Goal: Transaction & Acquisition: Purchase product/service

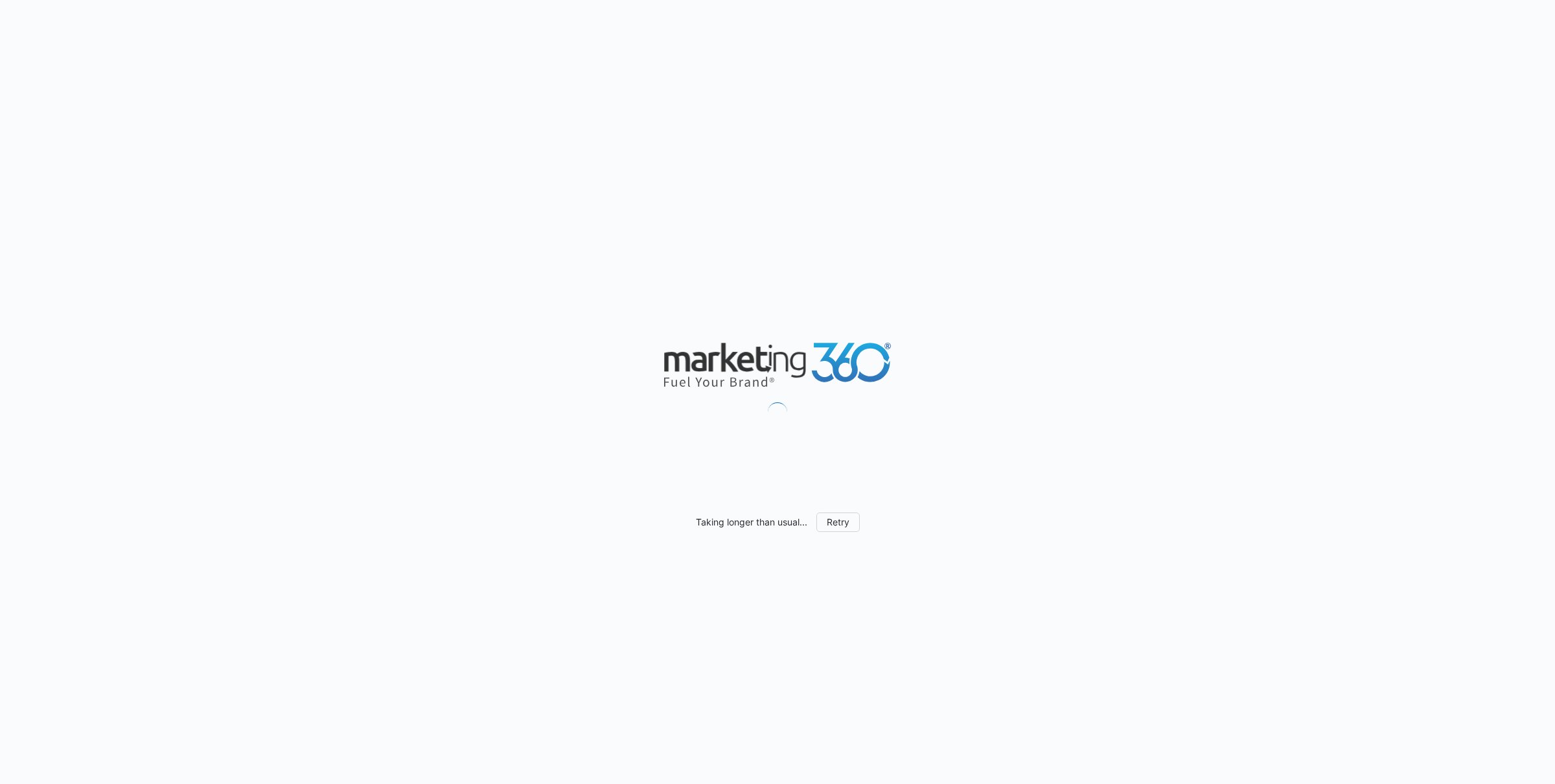
scroll to position [797, 0]
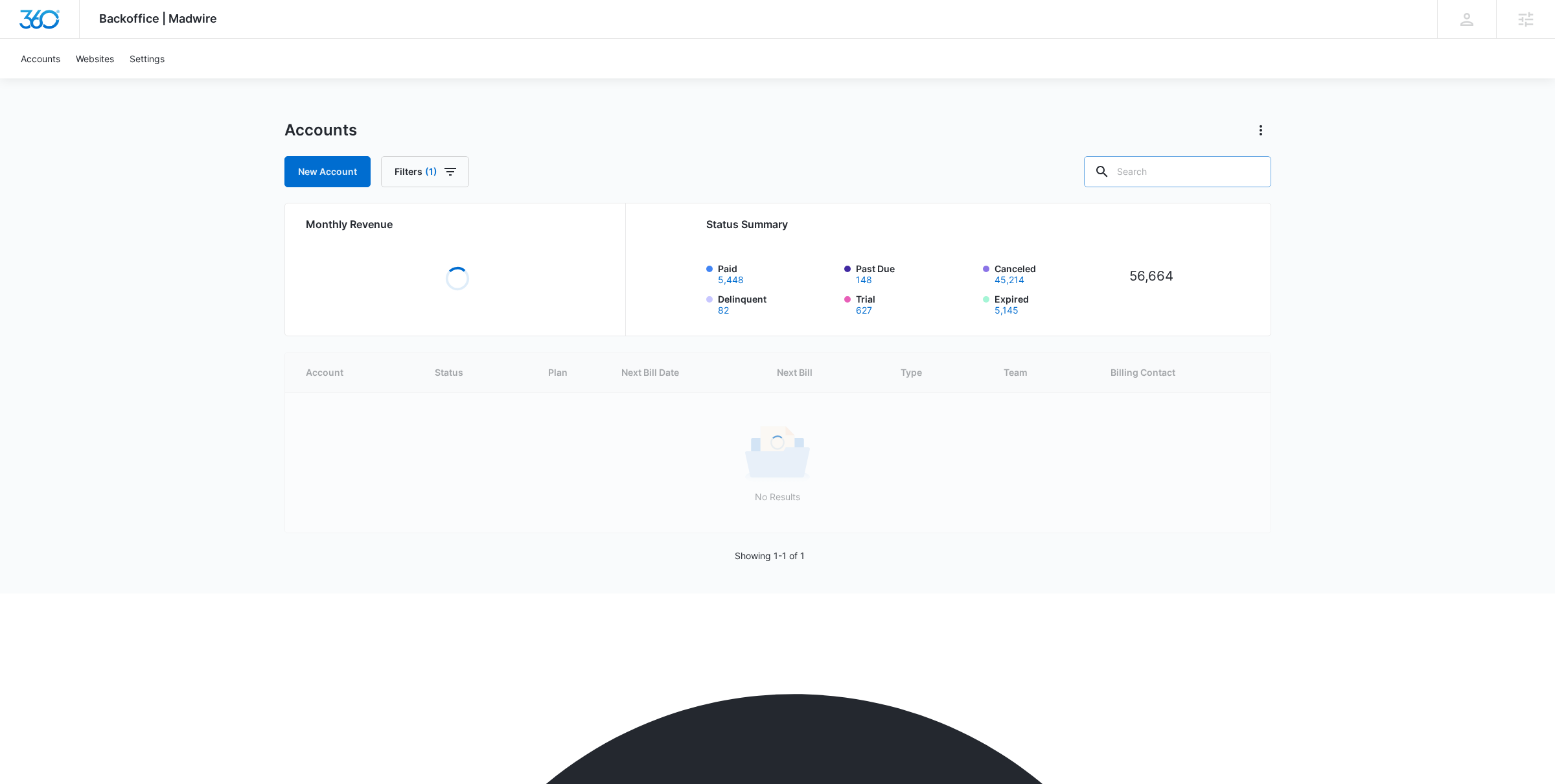
click at [1206, 160] on input "text" at bounding box center [1177, 172] width 187 height 31
type input "source studio"
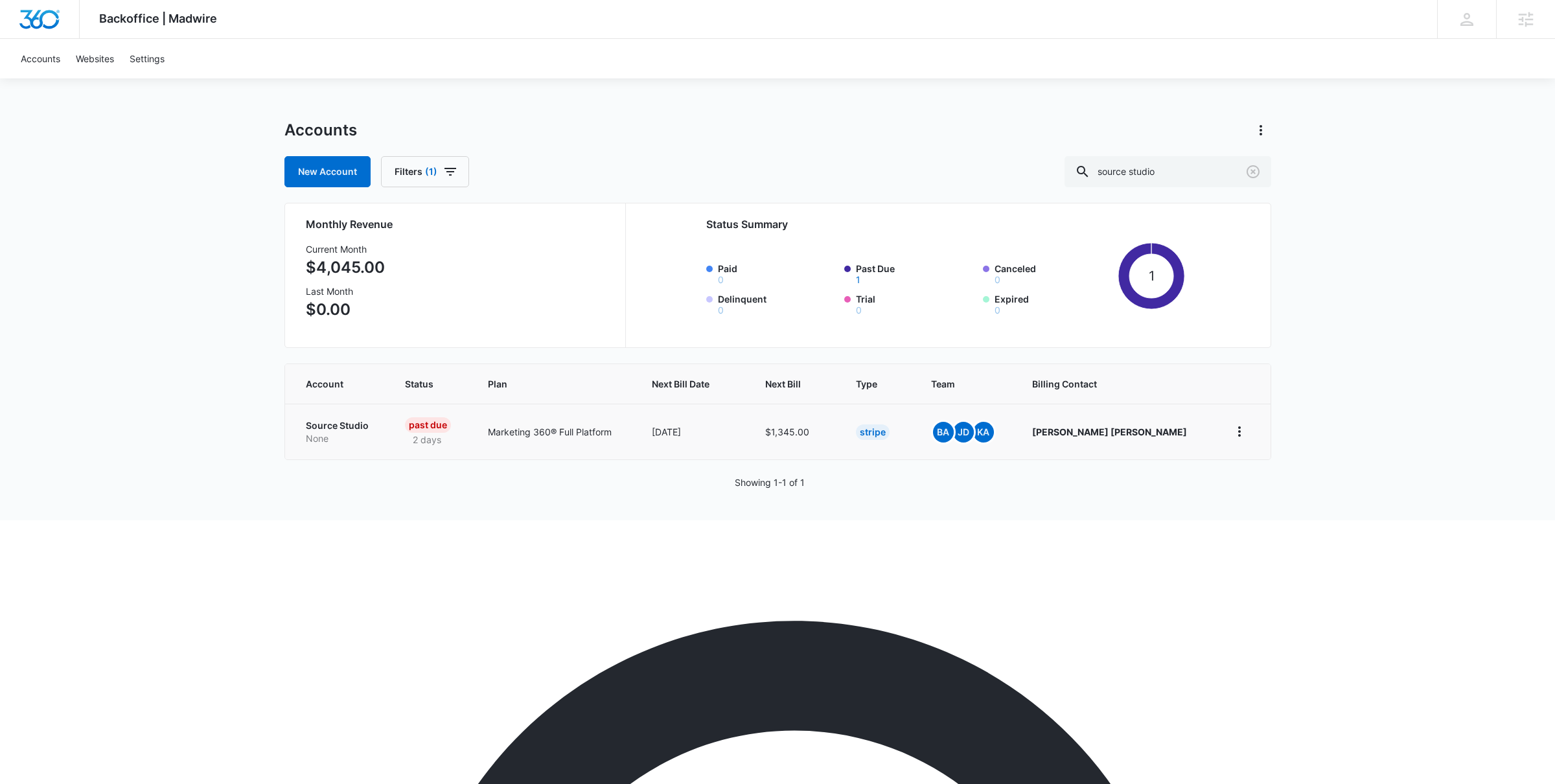
click at [349, 422] on p "Source Studio" at bounding box center [340, 426] width 69 height 13
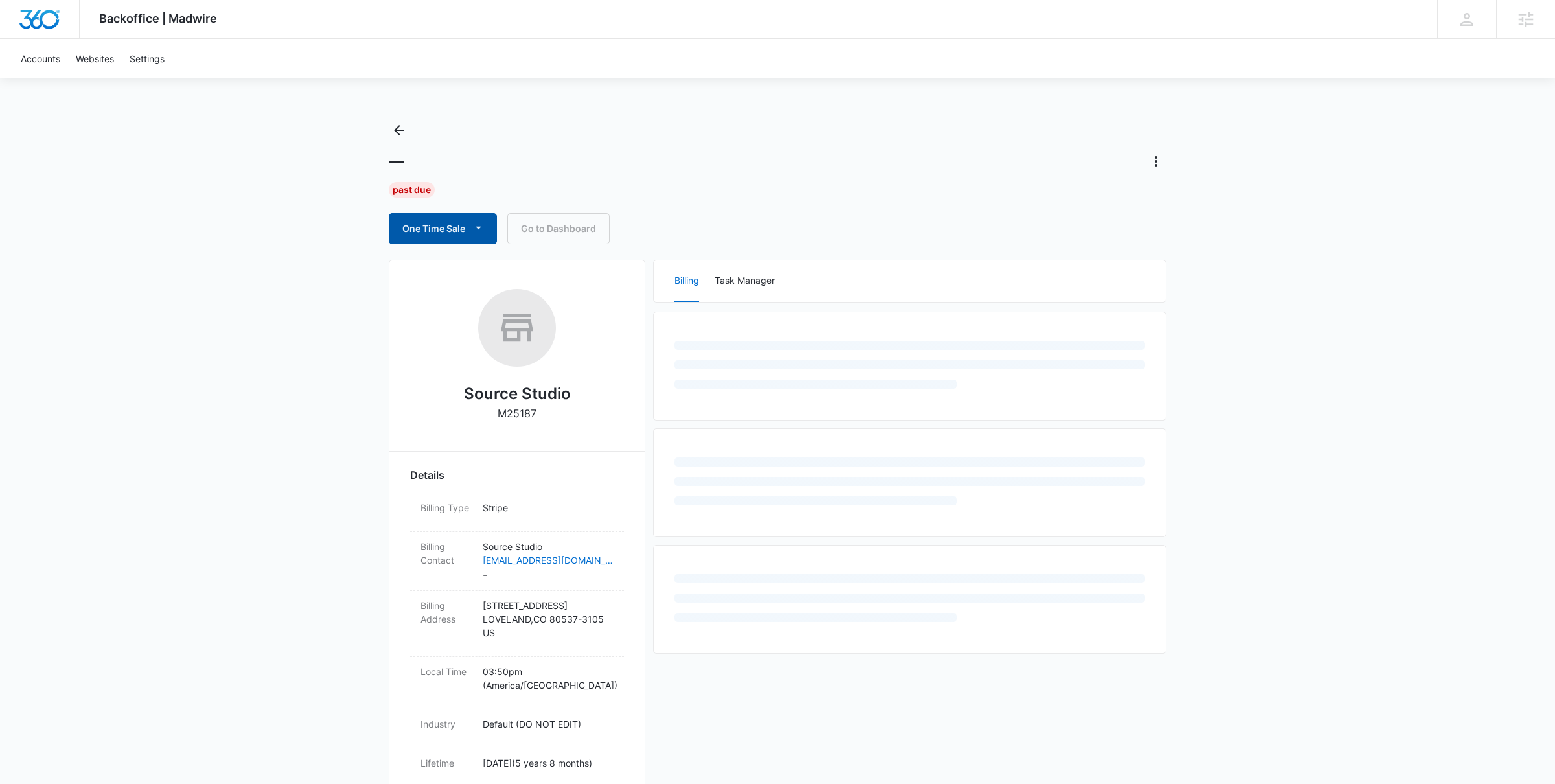
click at [478, 225] on icon "button" at bounding box center [479, 228] width 14 height 14
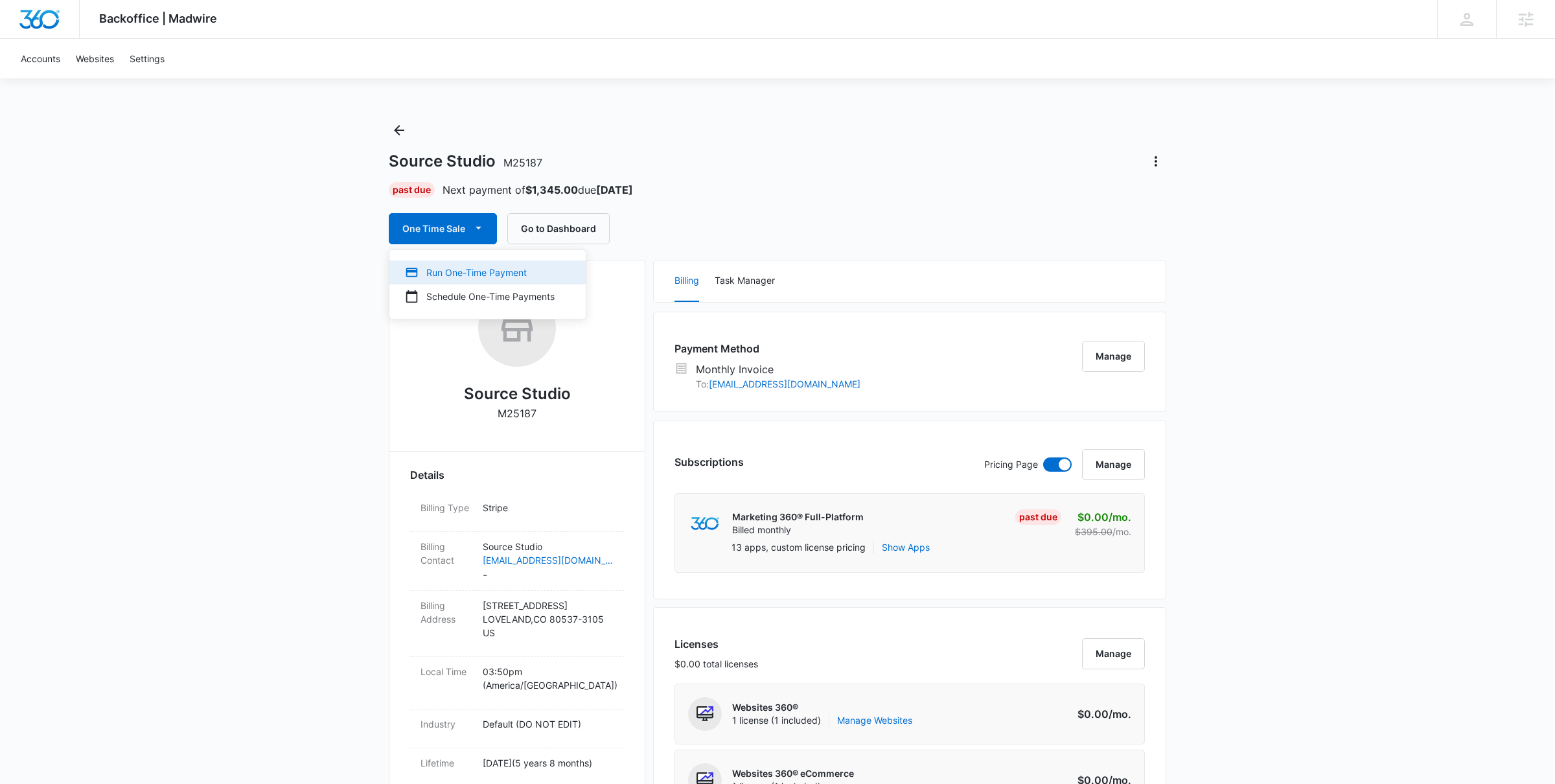
click at [497, 271] on div "Run One-Time Payment" at bounding box center [480, 273] width 150 height 14
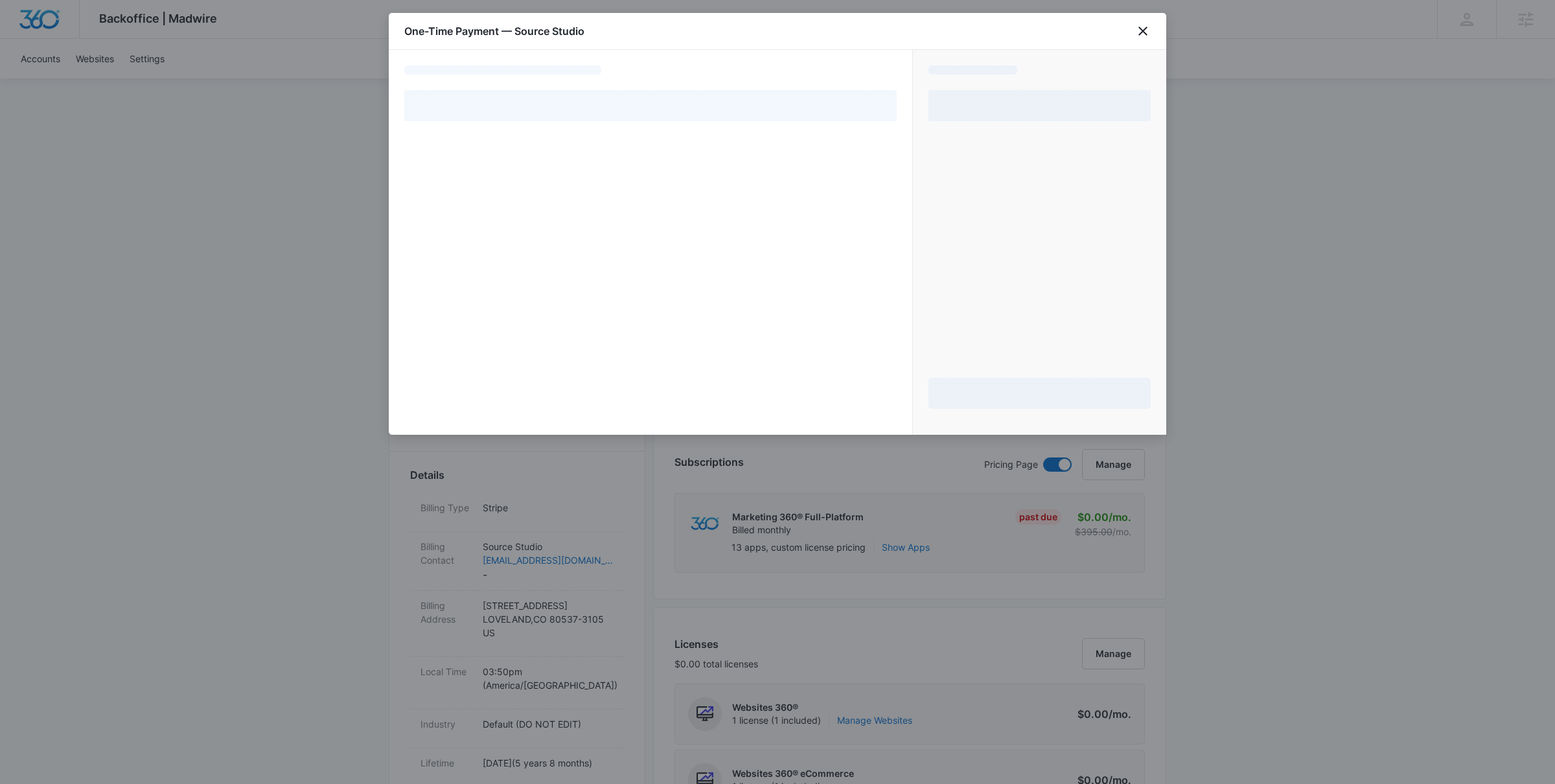
select select "MANUAL_INVOICE"
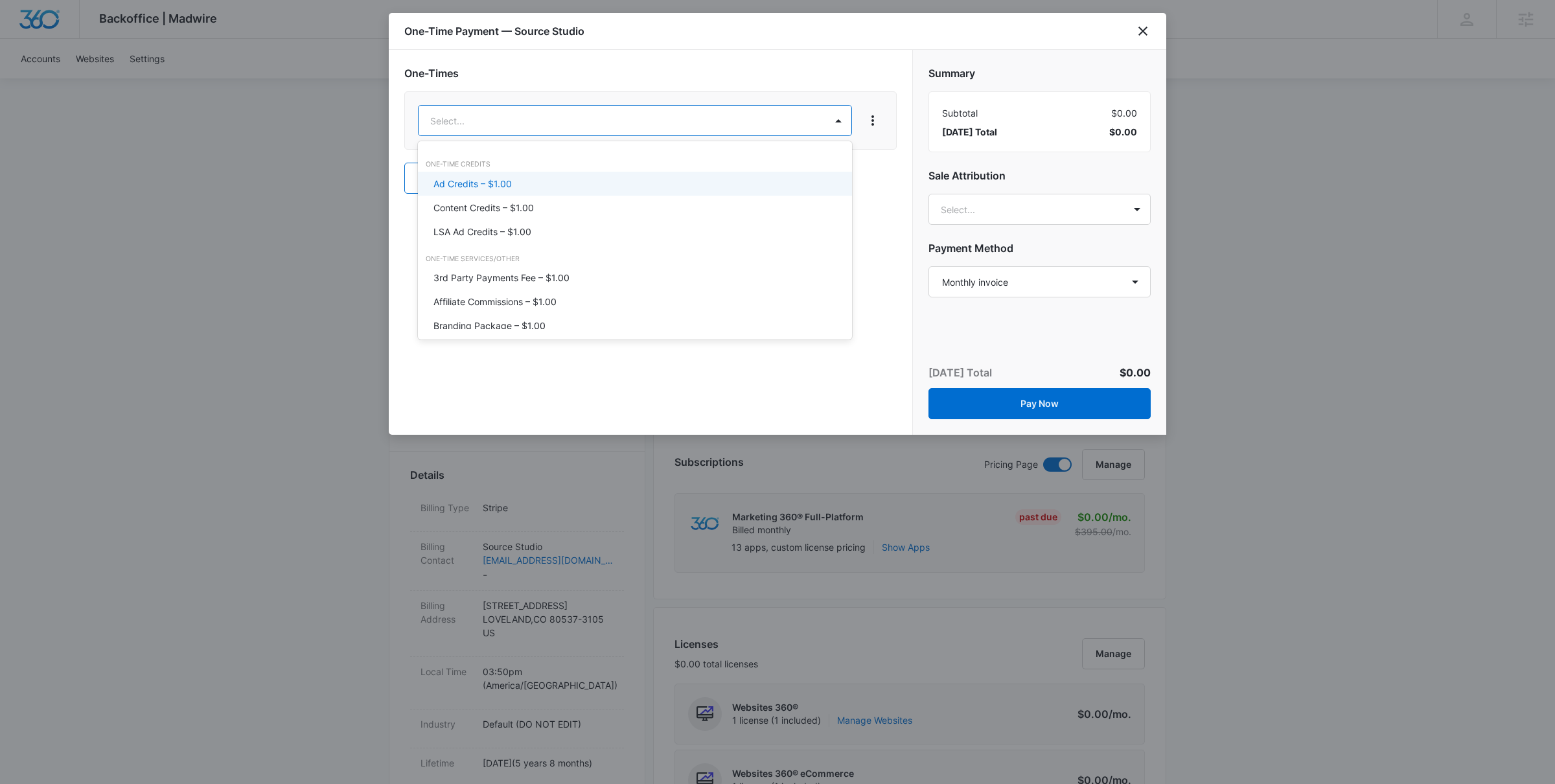
click at [599, 180] on div "Ad Credits – $1.00" at bounding box center [633, 183] width 400 height 14
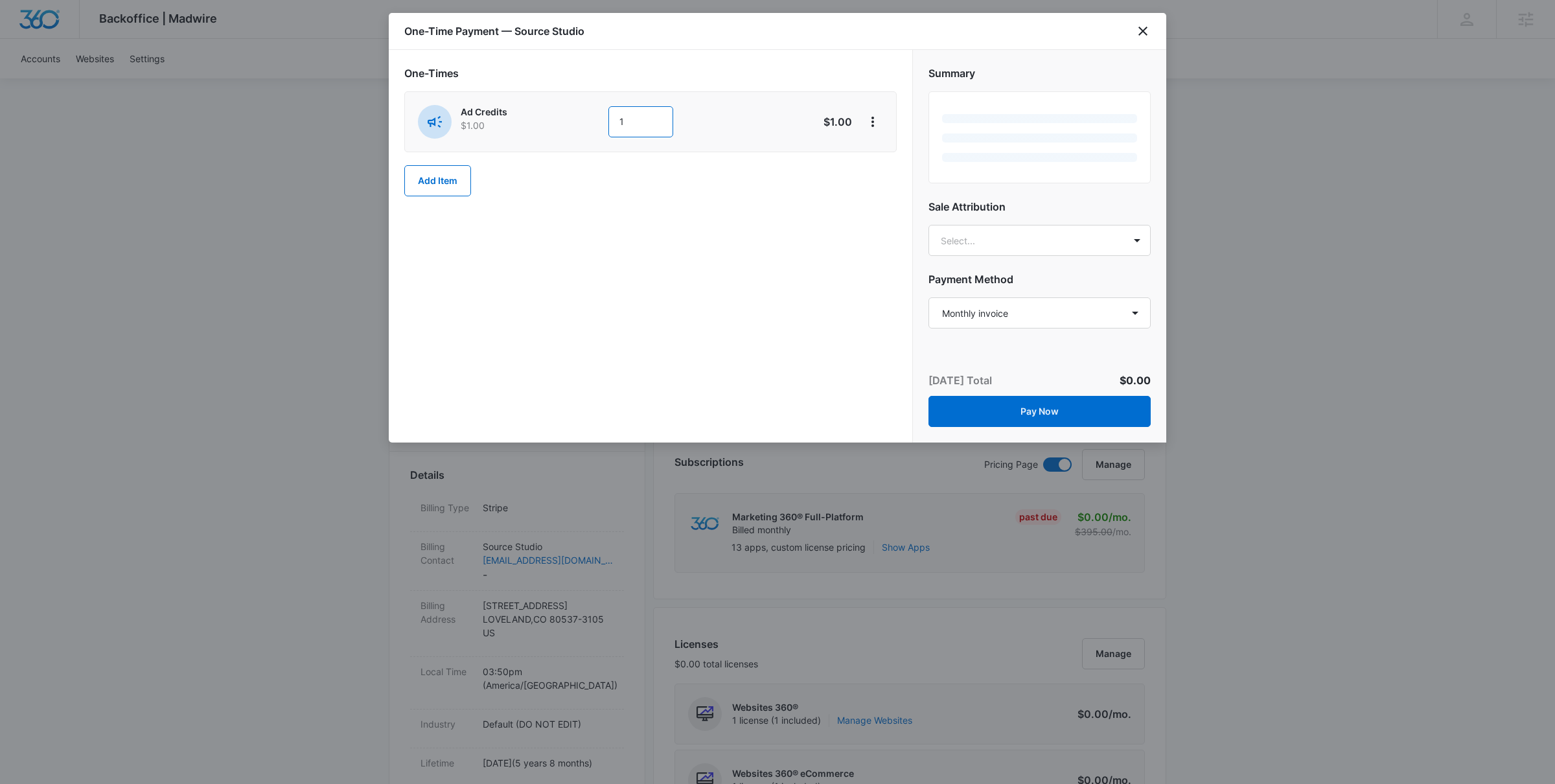
click at [648, 124] on input "1" at bounding box center [641, 122] width 65 height 31
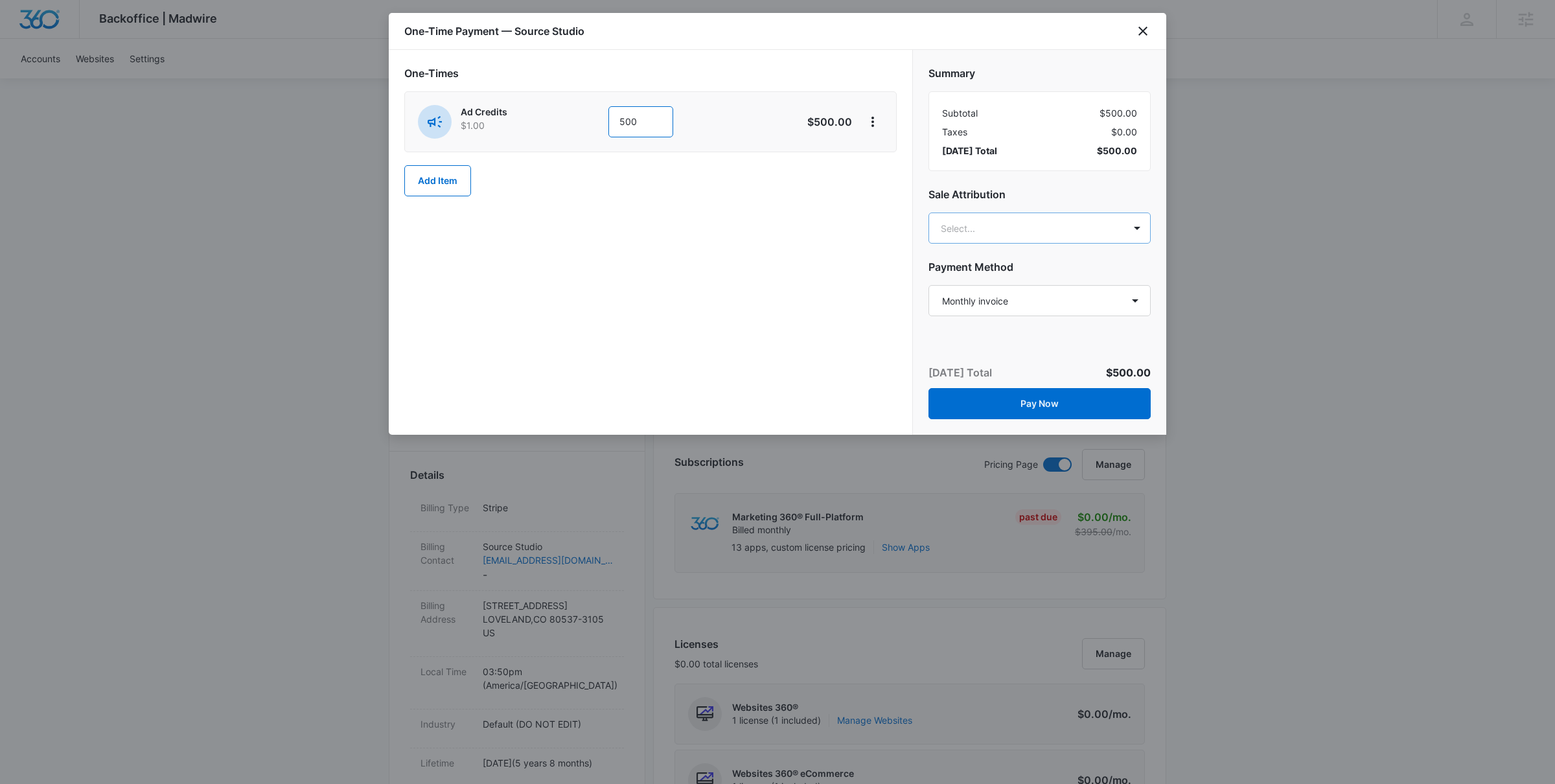
type input "500"
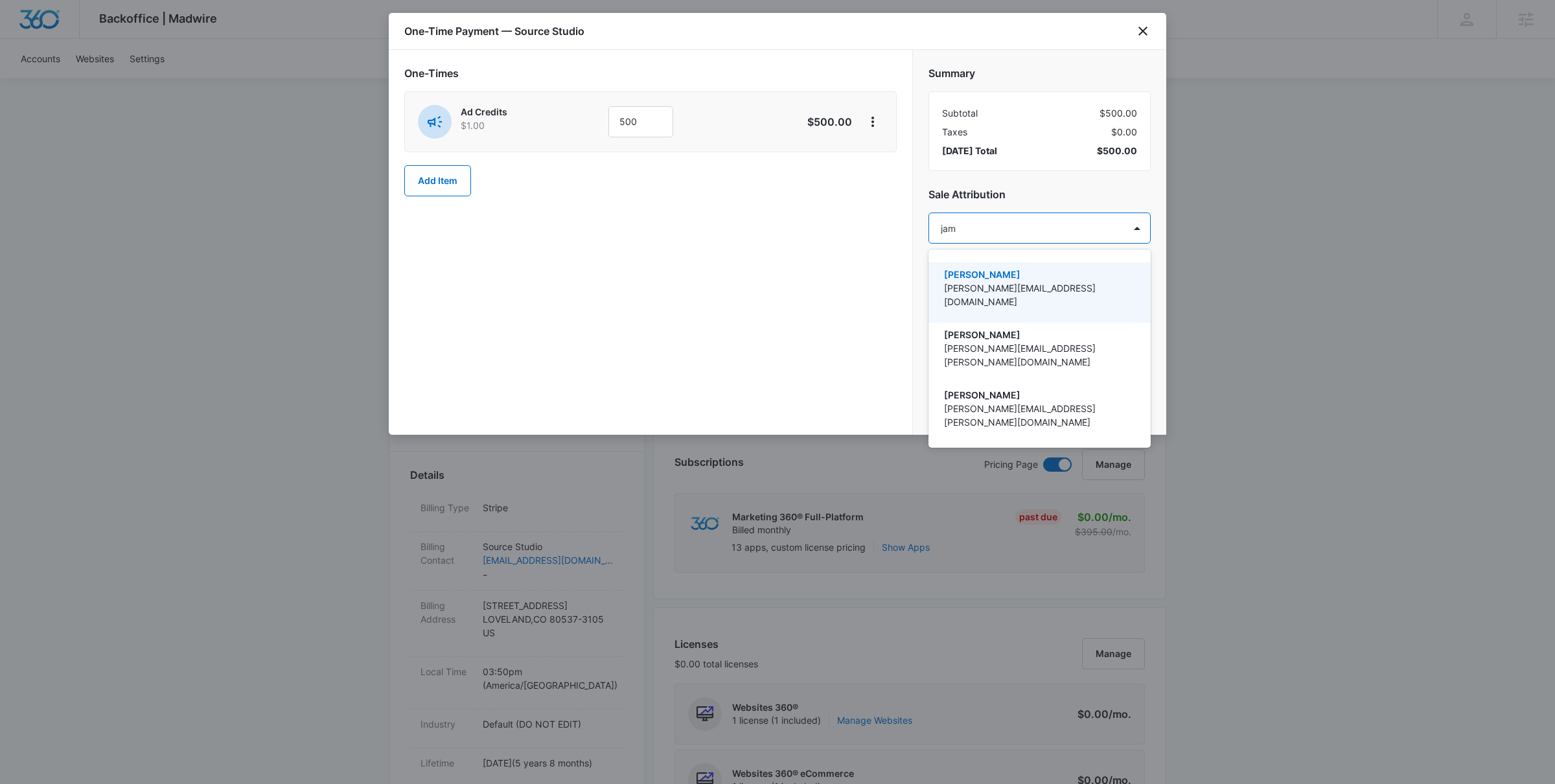
type input "[PERSON_NAME]"
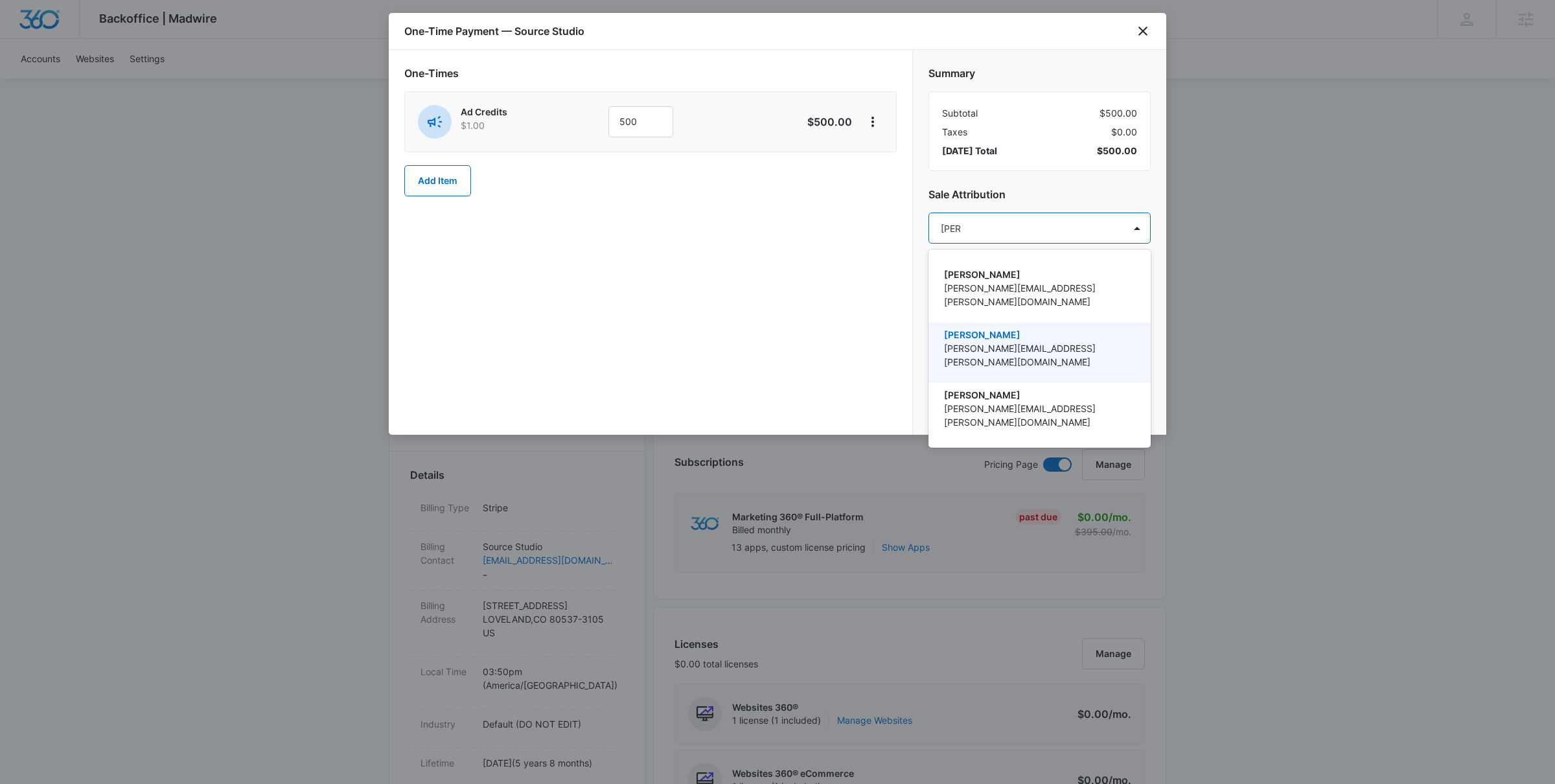
click at [1039, 342] on p "[PERSON_NAME][EMAIL_ADDRESS][PERSON_NAME][DOMAIN_NAME]" at bounding box center [1038, 355] width 189 height 27
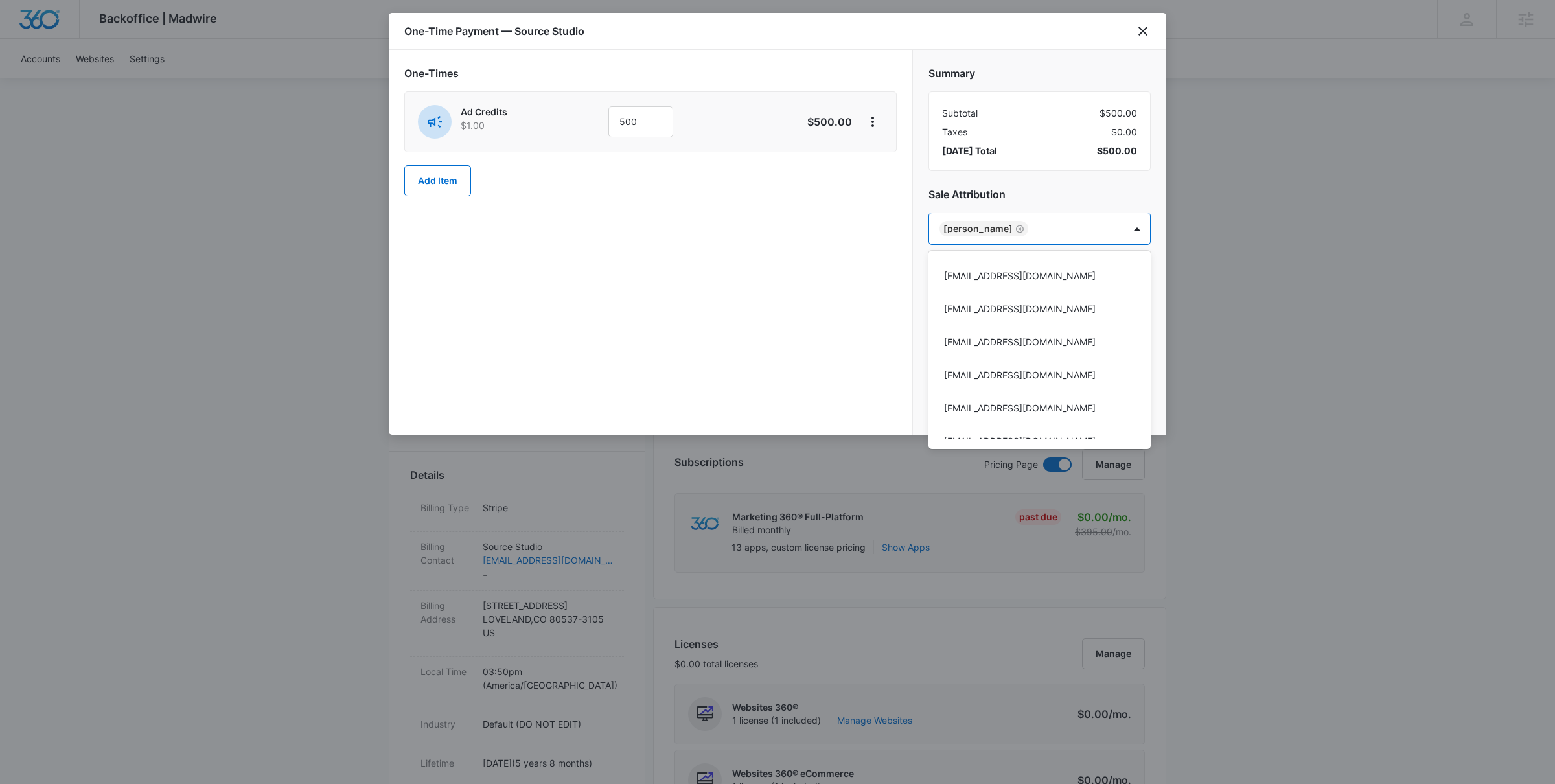
click at [816, 321] on div at bounding box center [777, 392] width 1555 height 784
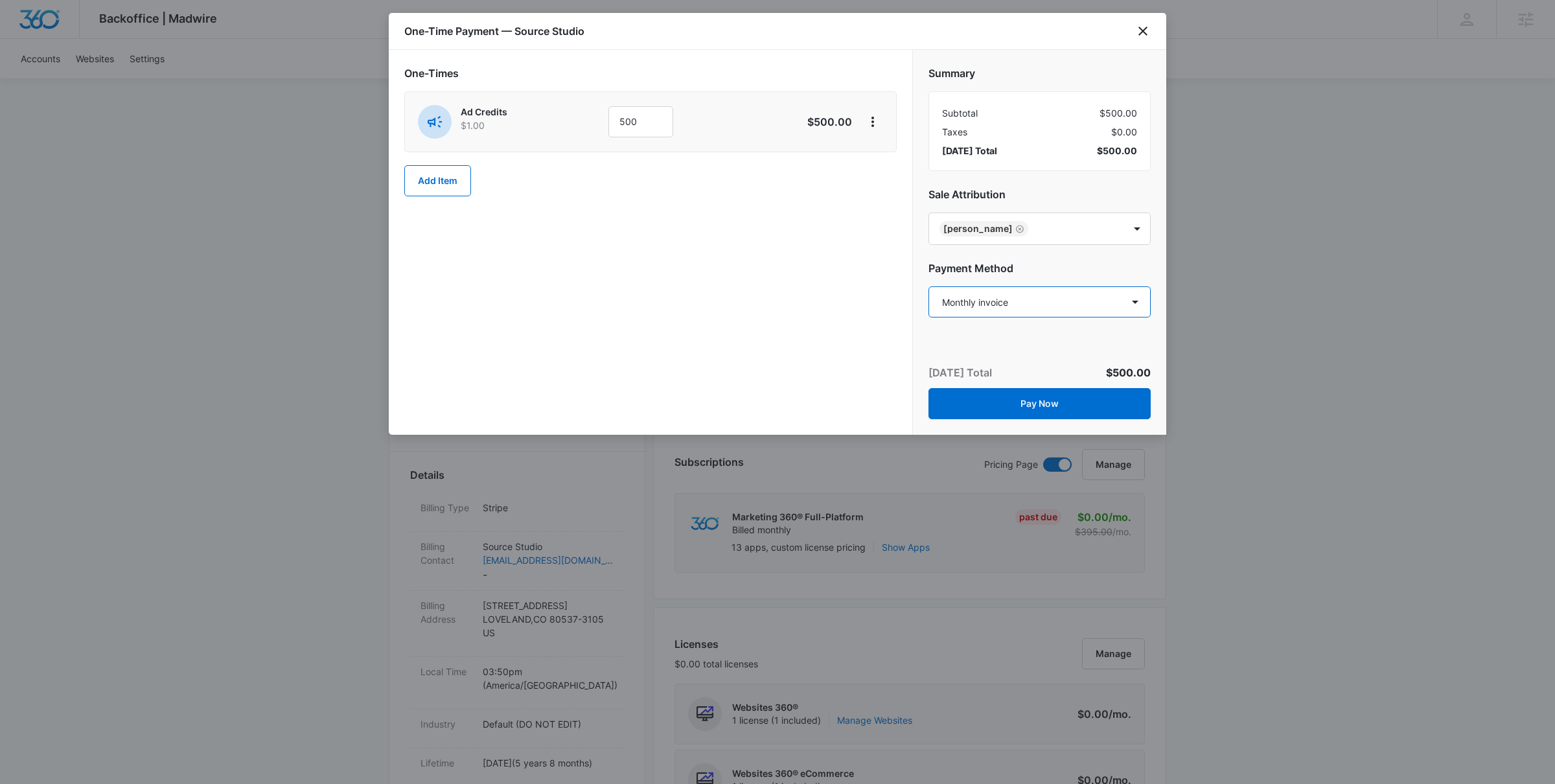
click at [1014, 312] on select "Select a payment method Visa ending in 5161 New payment method Monthly invoice" at bounding box center [1039, 301] width 222 height 31
select select "pm_1MtF2wA4n8RTgNjUJ6F5Kayu"
click at [928, 286] on select "Select a payment method Visa ending in 5161 New payment method Monthly invoice" at bounding box center [1039, 301] width 222 height 31
click at [1044, 406] on button "Pay Now" at bounding box center [1039, 403] width 222 height 31
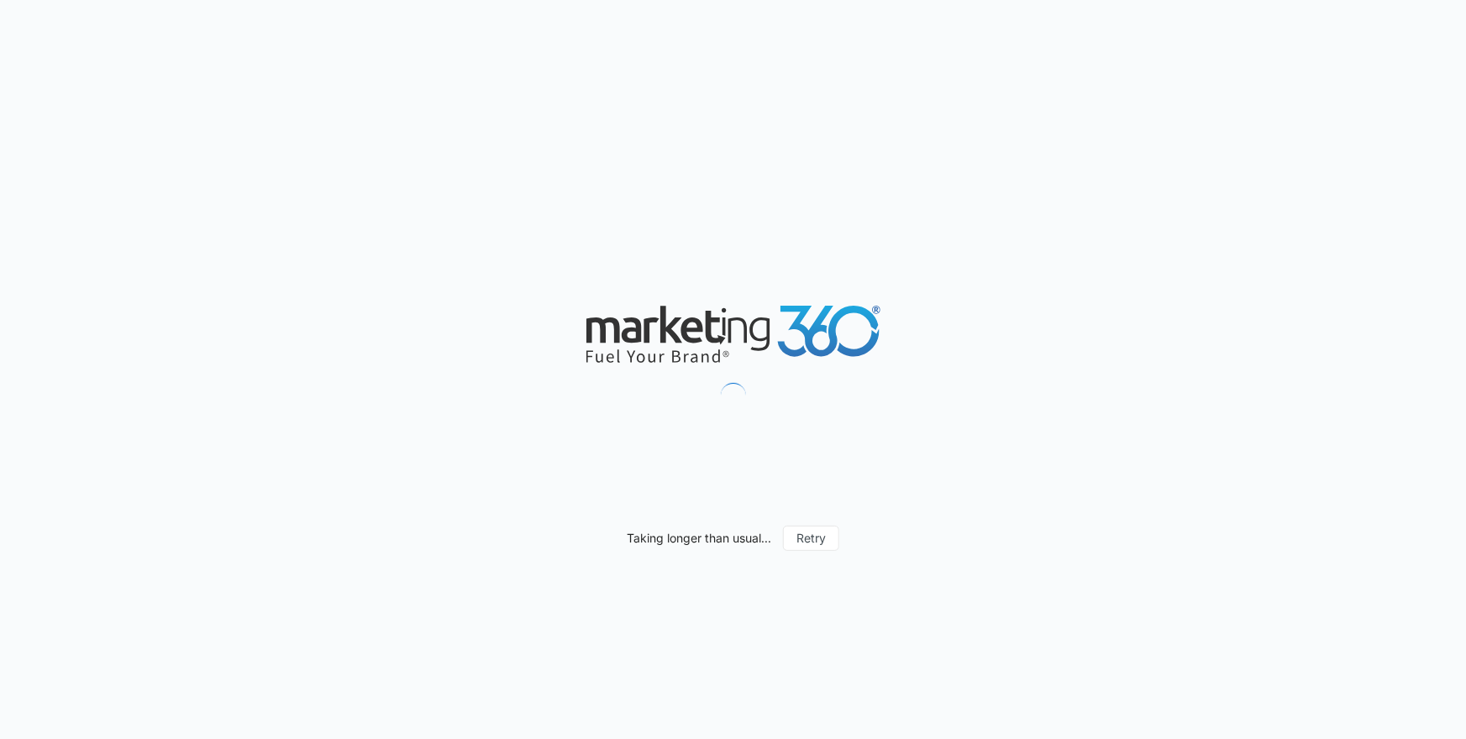
scroll to position [1308, 0]
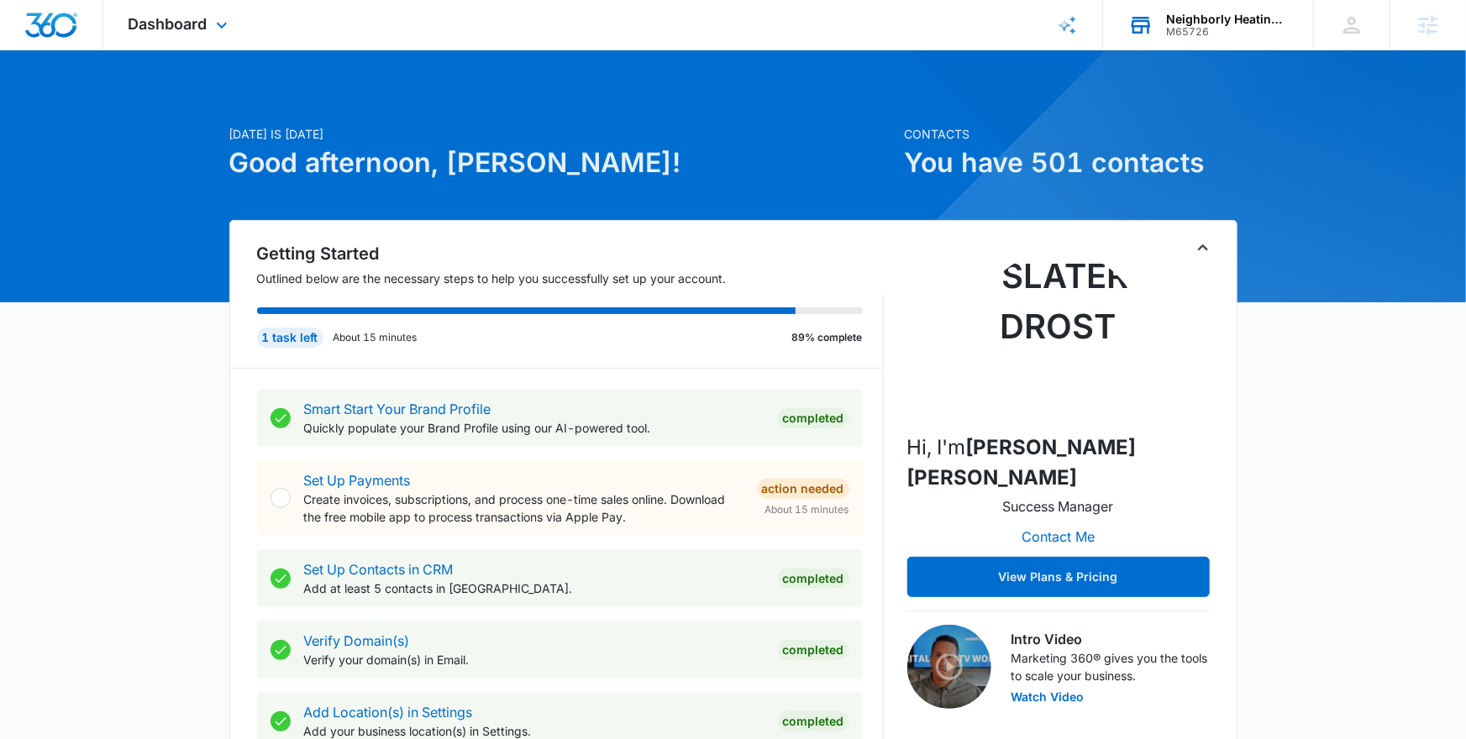
click at [1160, 27] on div "Neighborly Heating and Cooling M65726 Your Accounts View All" at bounding box center [1208, 25] width 210 height 50
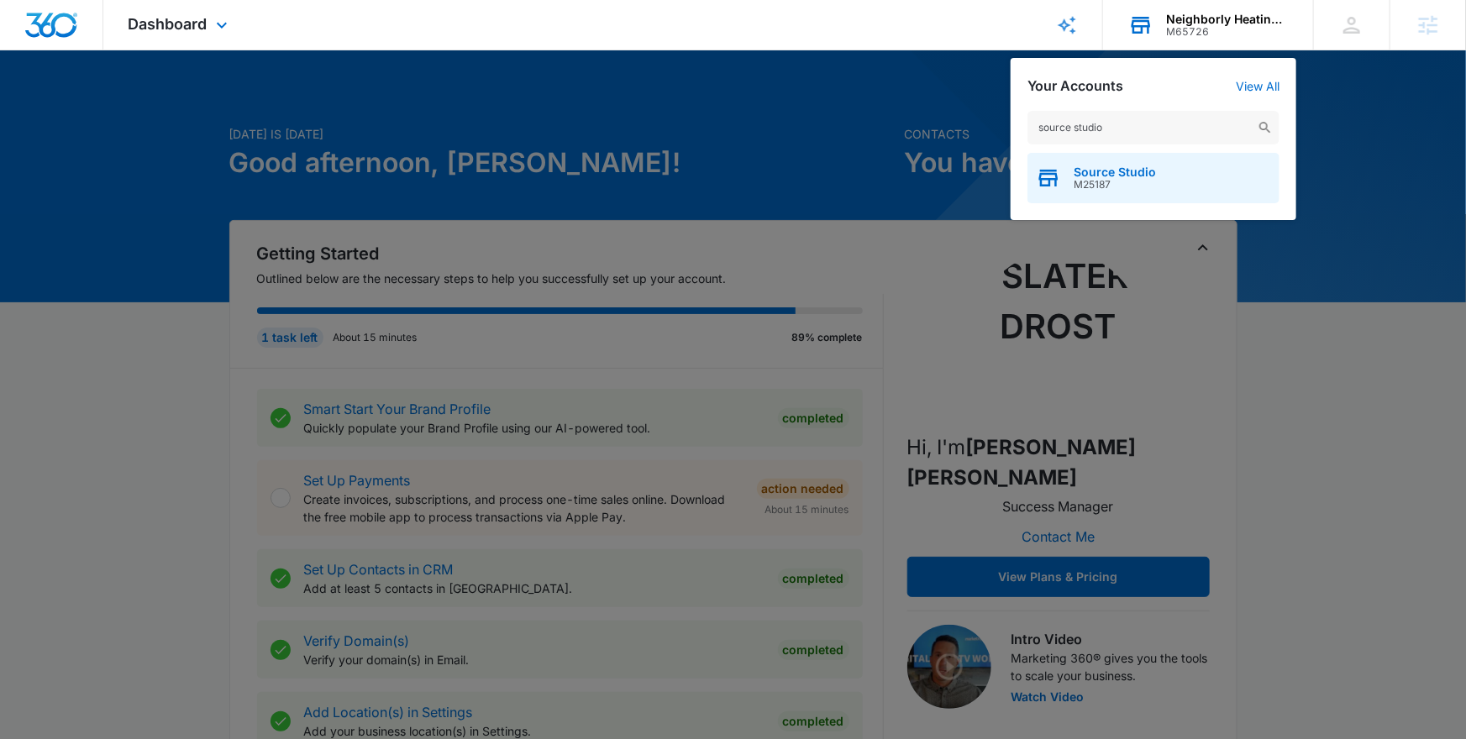
type input "source studio"
click at [1121, 171] on span "Source Studio" at bounding box center [1115, 172] width 82 height 13
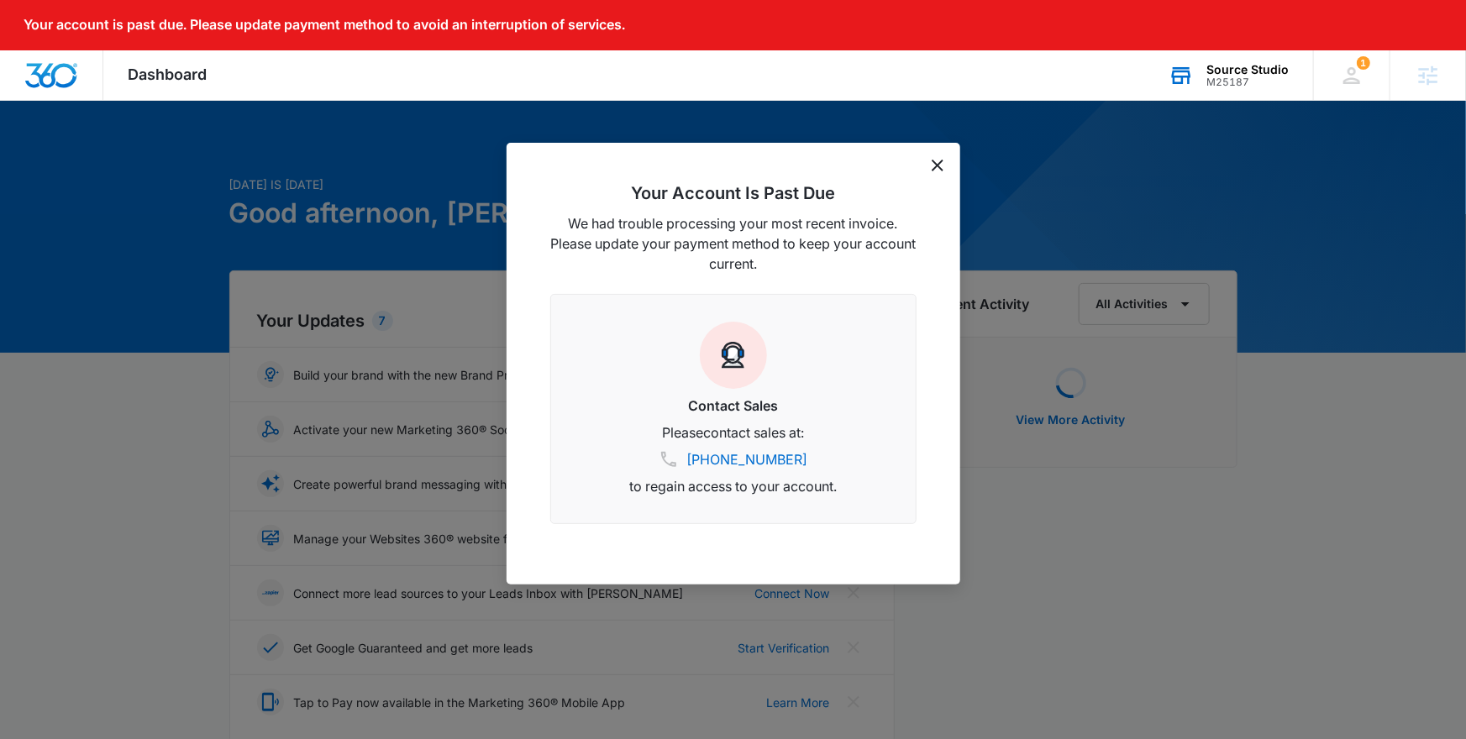
click at [933, 171] on icon "dismiss this dialog" at bounding box center [938, 166] width 12 height 12
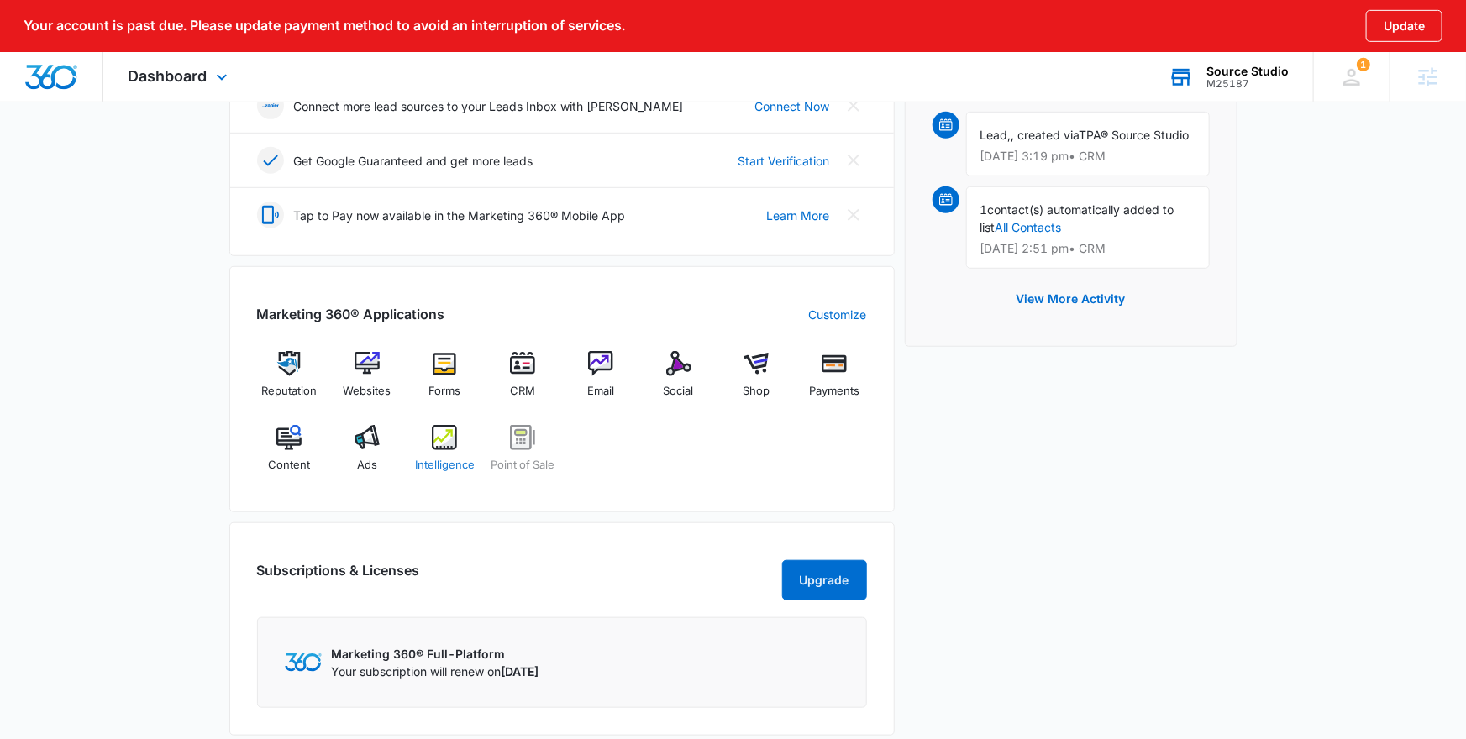
scroll to position [530, 0]
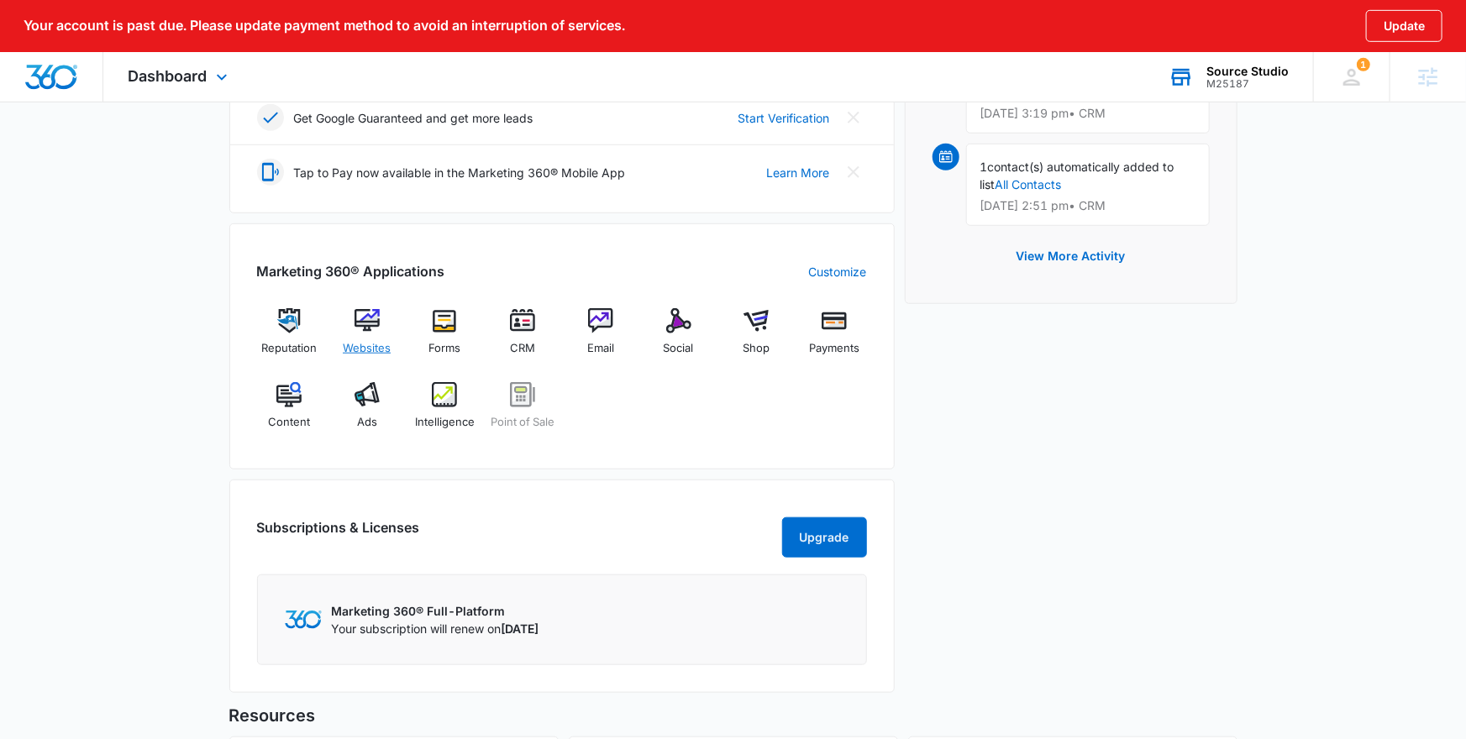
click at [364, 340] on span "Websites" at bounding box center [367, 348] width 48 height 17
